Goal: Find contact information: Find contact information

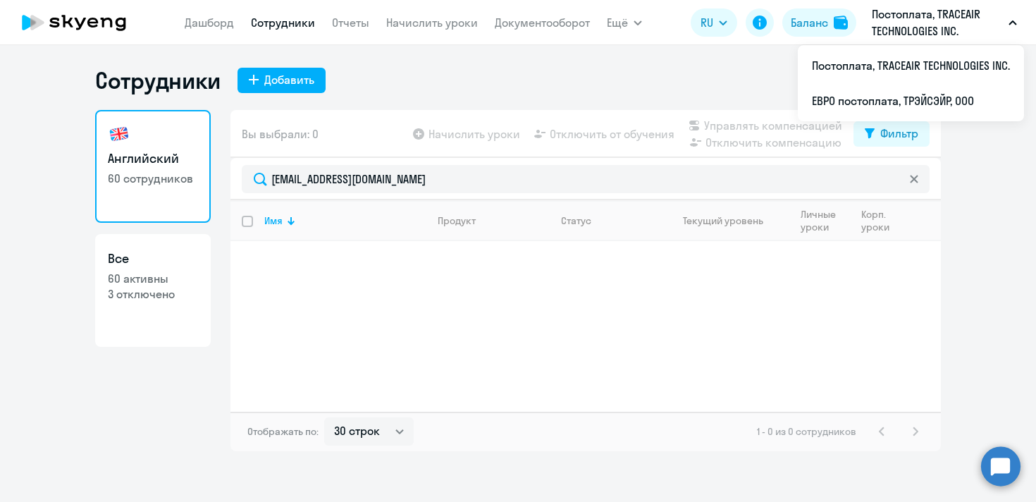
select select "30"
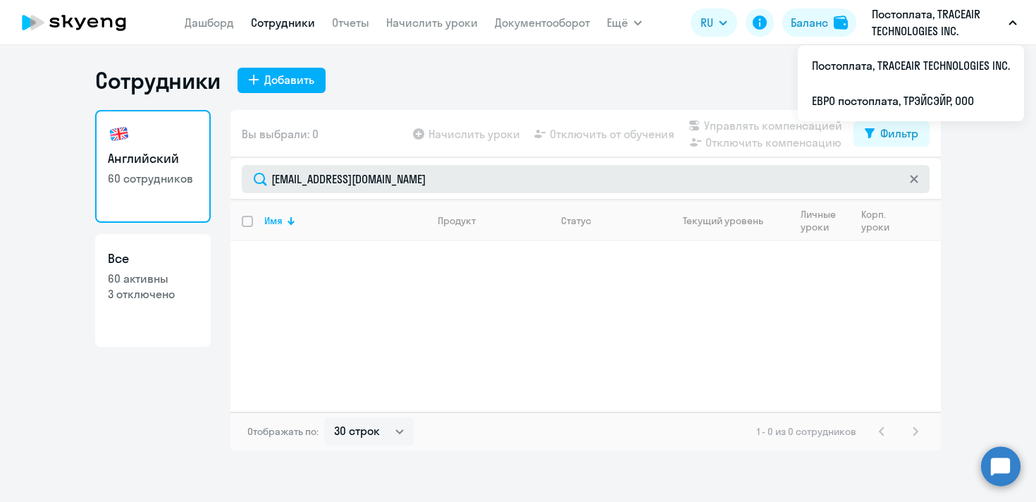
drag, startPoint x: 457, startPoint y: 180, endPoint x: 424, endPoint y: 180, distance: 33.1
click at [424, 180] on input "[EMAIL_ADDRESS][DOMAIN_NAME]" at bounding box center [586, 179] width 688 height 28
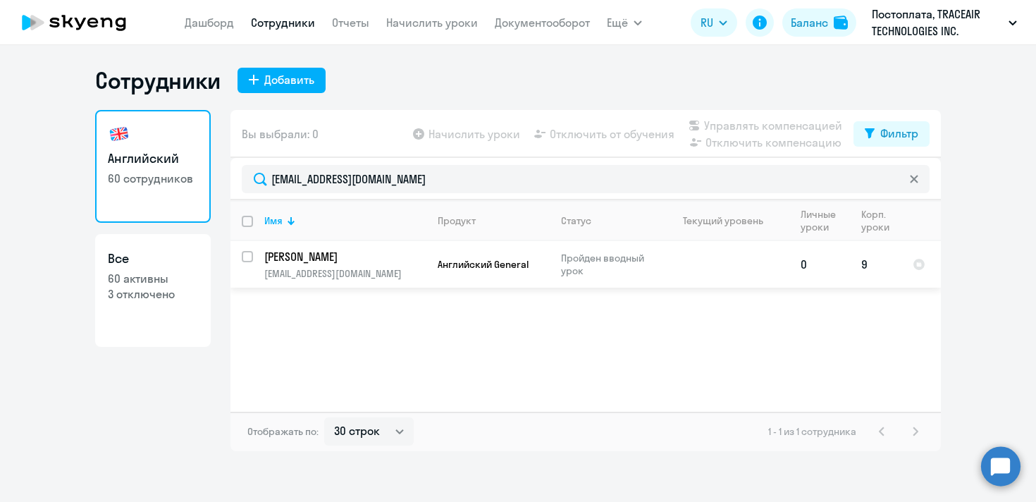
type input "[EMAIL_ADDRESS][DOMAIN_NAME]"
click at [502, 276] on td "Английский General" at bounding box center [487, 264] width 123 height 47
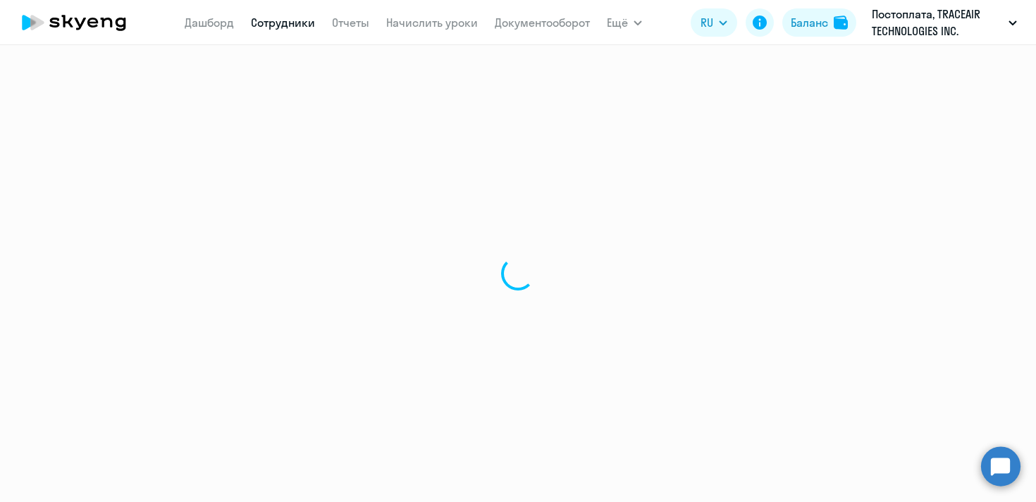
select select "english"
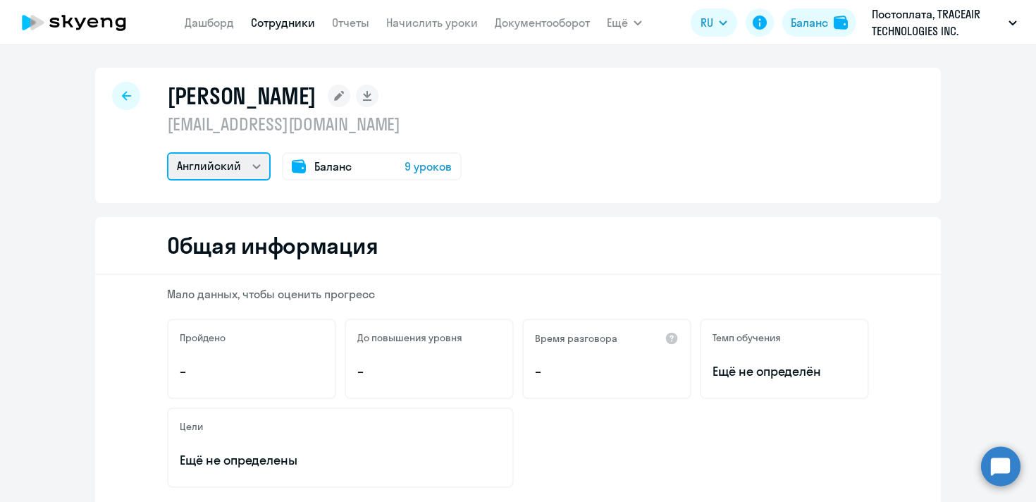
click at [262, 168] on select "Английский" at bounding box center [219, 166] width 104 height 28
click at [422, 29] on link "Начислить уроки" at bounding box center [432, 23] width 92 height 14
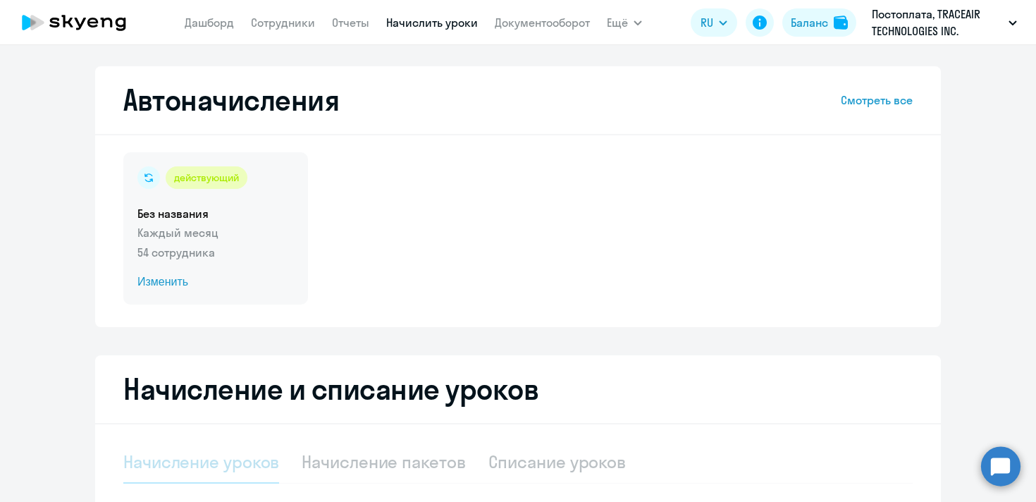
select select "10"
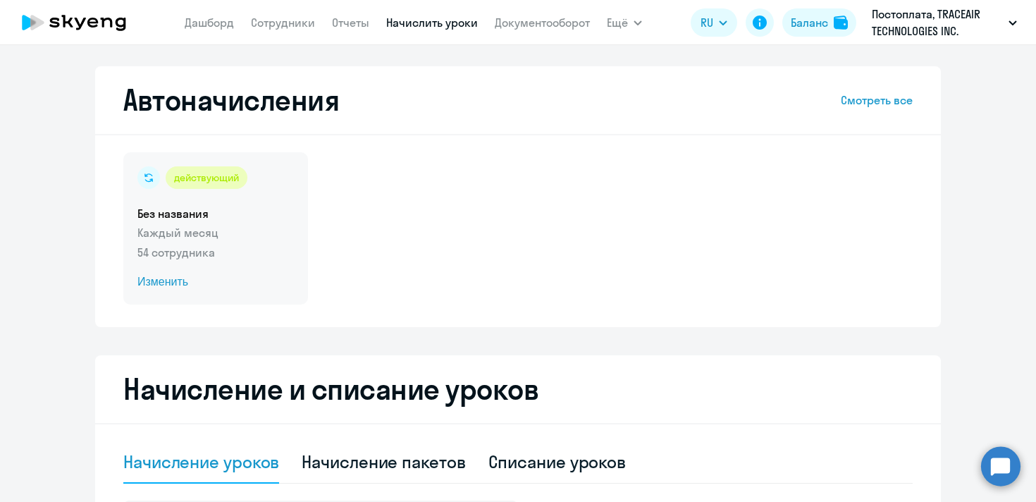
click at [169, 232] on p "Каждый месяц" at bounding box center [215, 232] width 156 height 17
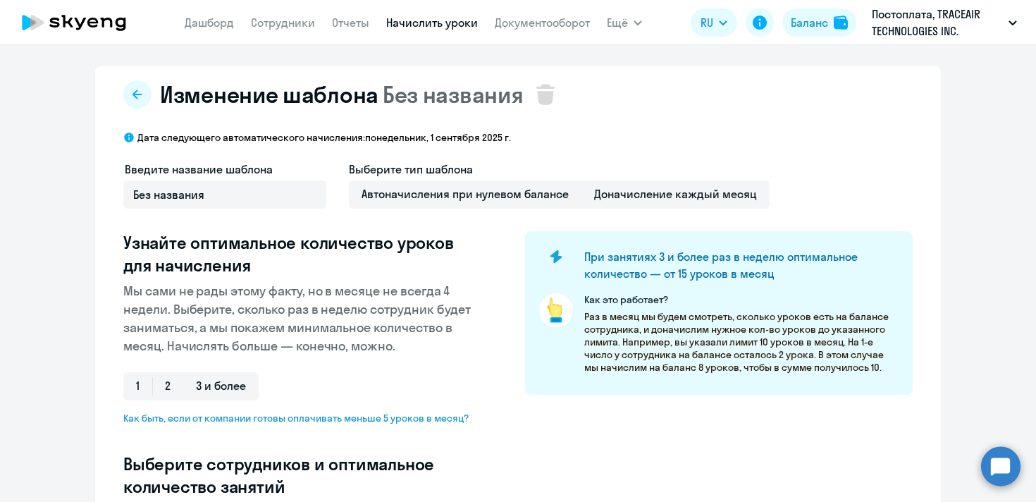
select select "10"
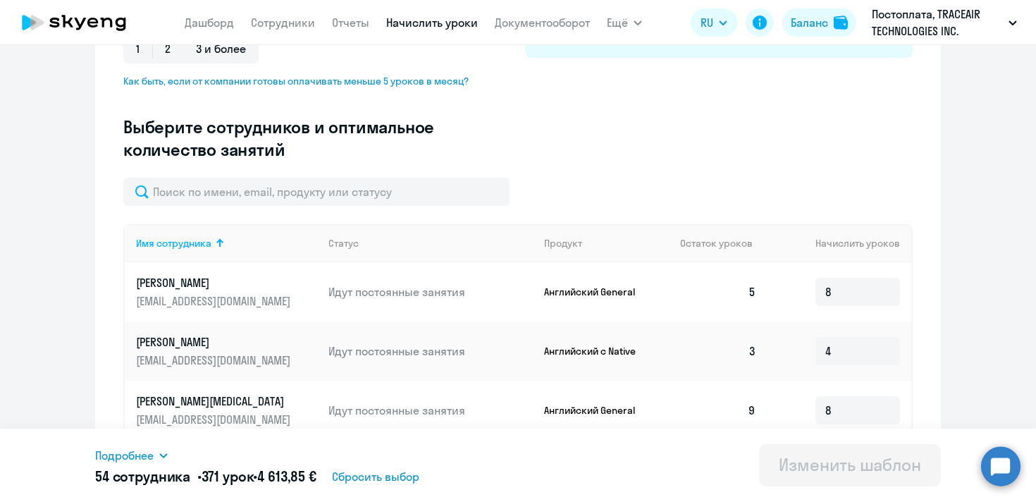
scroll to position [334, 0]
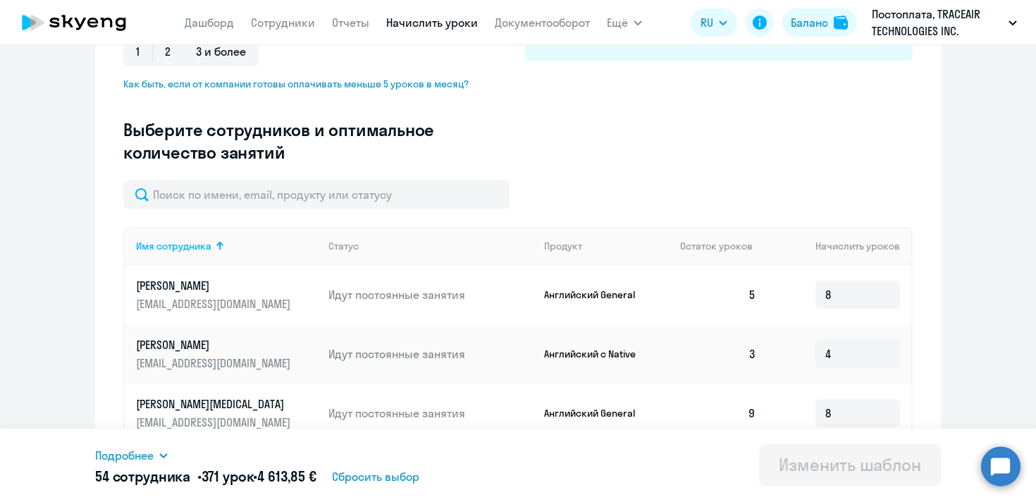
click at [432, 179] on div "Введите название шаблона Без названия Выберите тип шаблона Автоначисления при н…" at bounding box center [518, 4] width 790 height 354
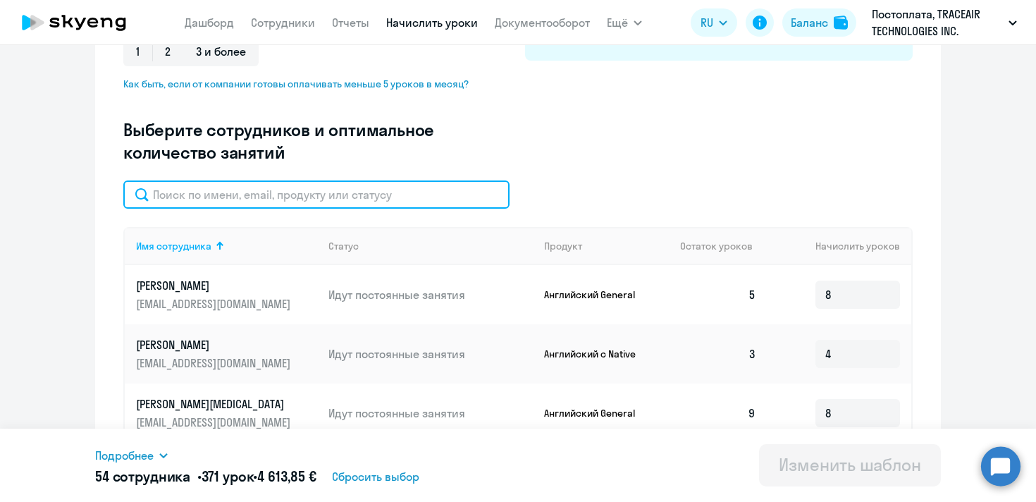
click at [432, 186] on input "text" at bounding box center [316, 194] width 386 height 28
type input "м"
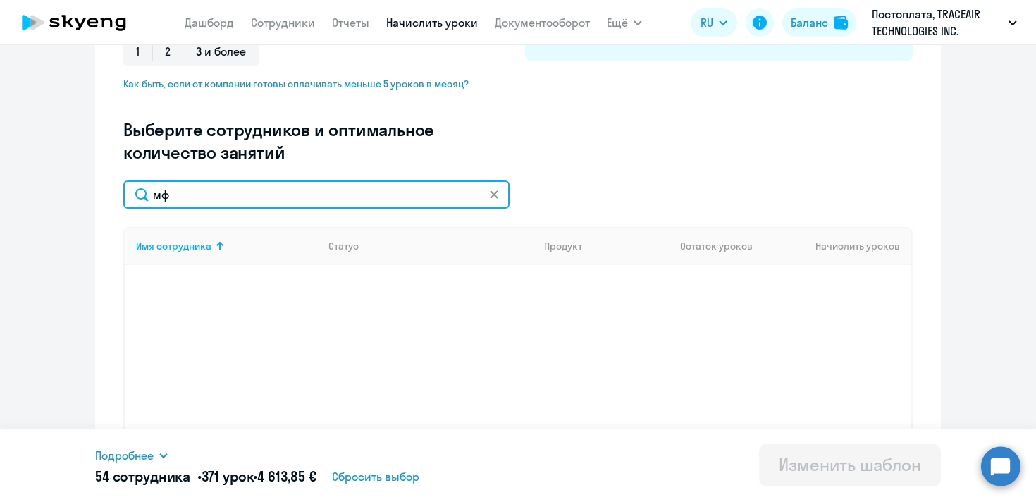
type input "м"
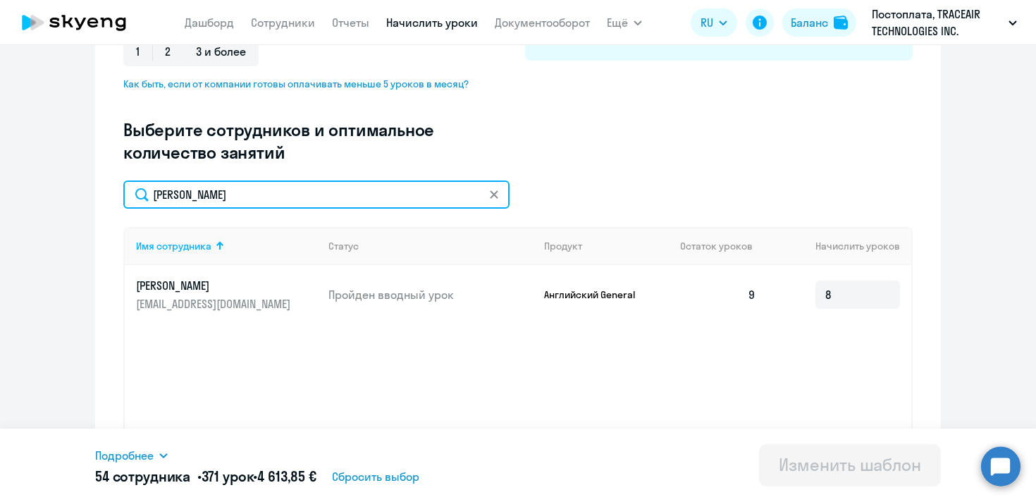
type input "[PERSON_NAME]"
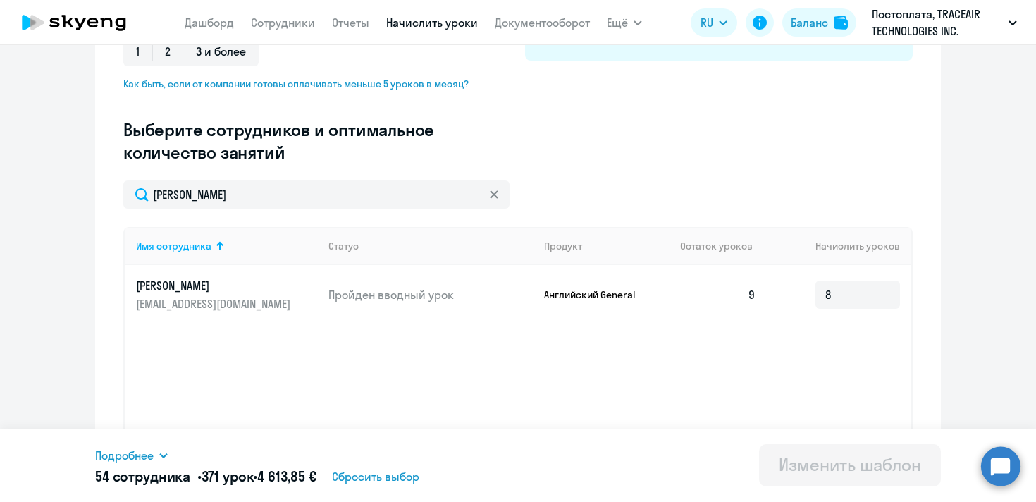
click at [256, 288] on p "[PERSON_NAME]" at bounding box center [215, 286] width 158 height 16
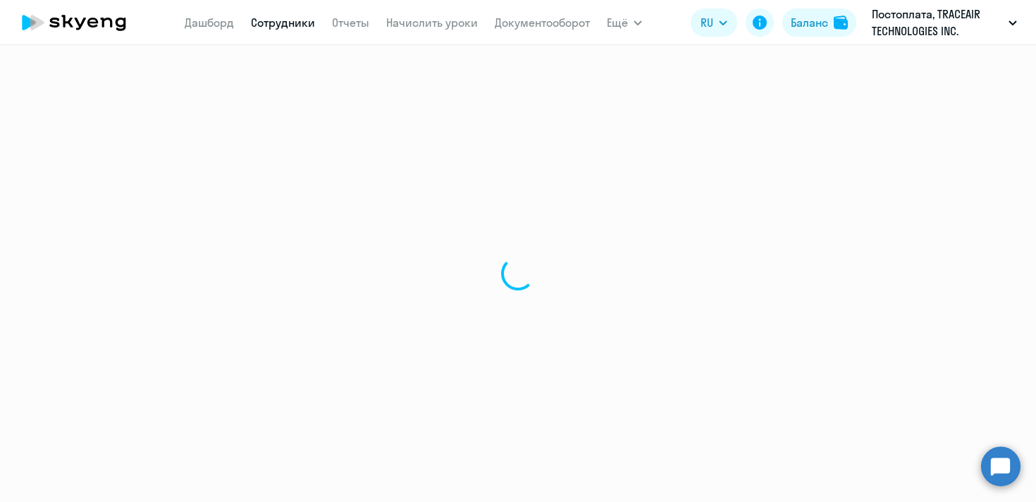
select select "english"
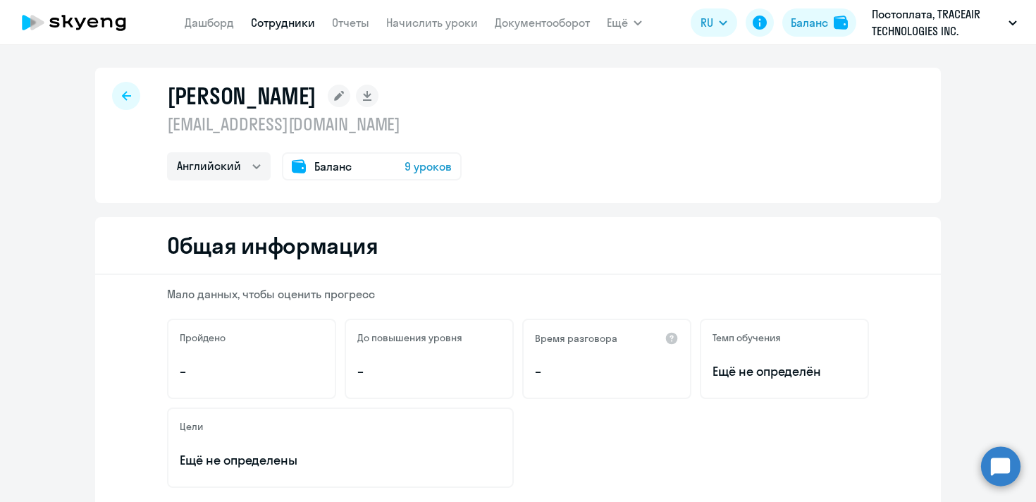
drag, startPoint x: 398, startPoint y: 132, endPoint x: 168, endPoint y: 133, distance: 229.8
click at [168, 133] on p "[EMAIL_ADDRESS][DOMAIN_NAME]" at bounding box center [314, 124] width 295 height 23
copy p "[EMAIL_ADDRESS][DOMAIN_NAME]"
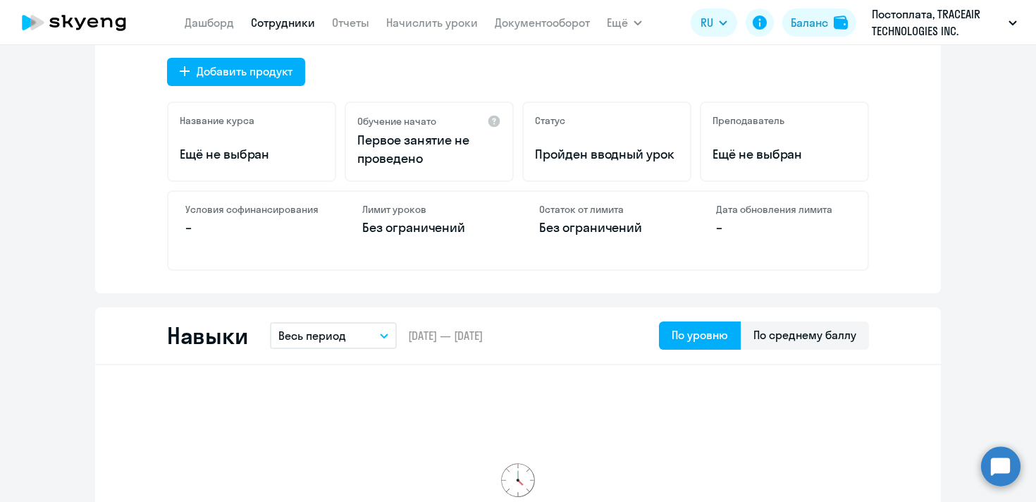
scroll to position [699, 0]
